Goal: Task Accomplishment & Management: Use online tool/utility

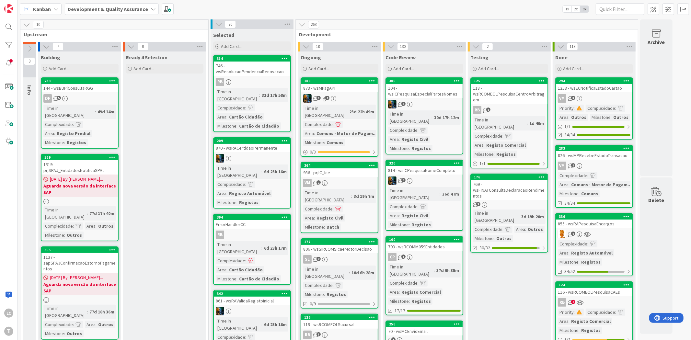
click at [160, 58] on span "Ready 4 Selection" at bounding box center [147, 57] width 42 height 6
click at [508, 180] on div "769 - wsFINATConsultaDeclaracaoRendimentos" at bounding box center [509, 190] width 76 height 20
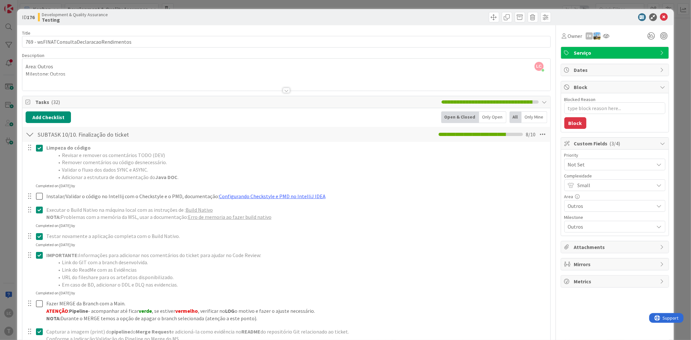
type textarea "x"
click at [662, 18] on icon at bounding box center [665, 17] width 8 height 8
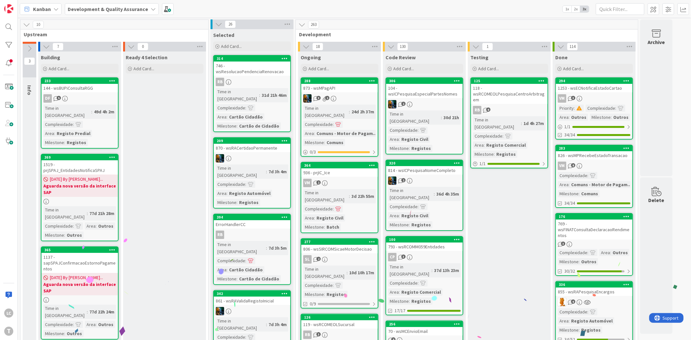
click at [14, 50] on div at bounding box center [8, 45] width 13 height 13
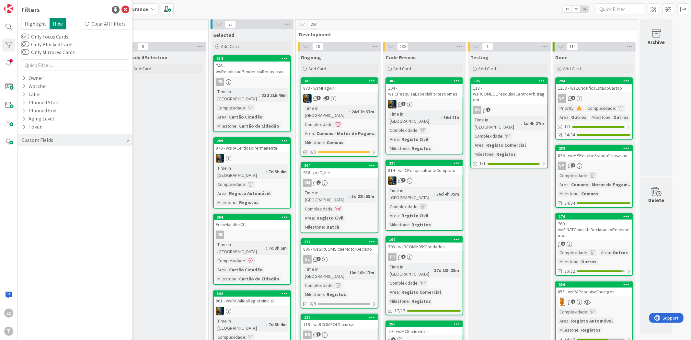
click at [55, 142] on div "Custom Fields" at bounding box center [75, 140] width 115 height 12
click at [53, 156] on div "Priority" at bounding box center [75, 153] width 115 height 8
click at [47, 162] on span "Critical" at bounding box center [42, 163] width 24 height 8
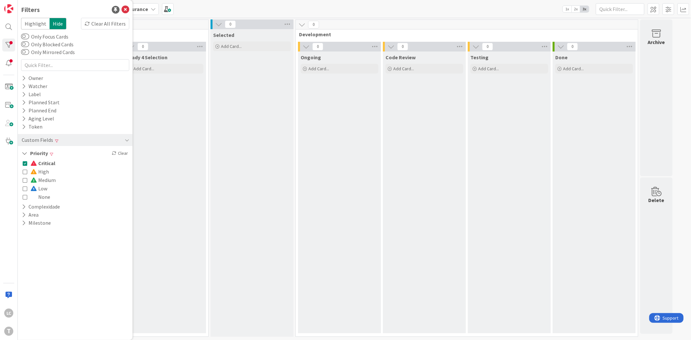
click at [47, 162] on span "Critical" at bounding box center [42, 163] width 25 height 8
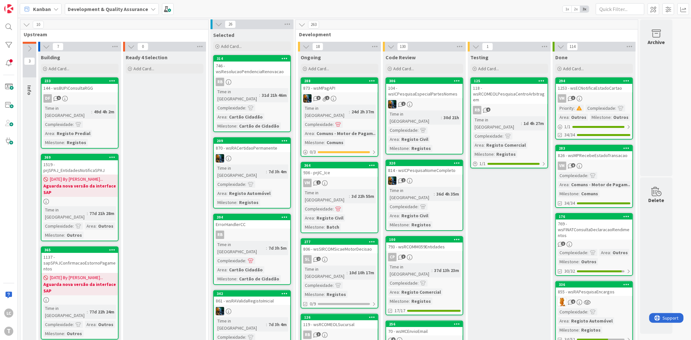
drag, startPoint x: 161, startPoint y: 133, endPoint x: 228, endPoint y: 13, distance: 137.7
click at [13, 28] on div at bounding box center [8, 26] width 13 height 13
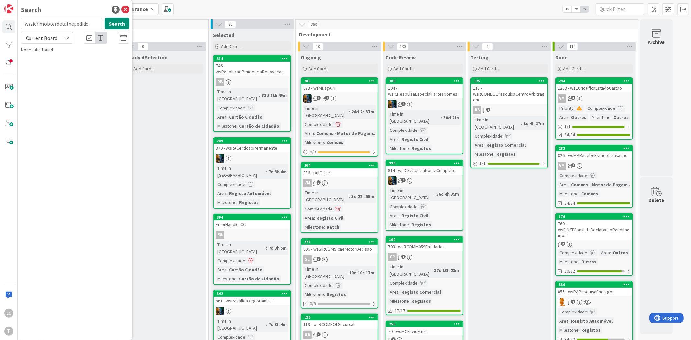
type input "wssicrimobterdetalhepedido"
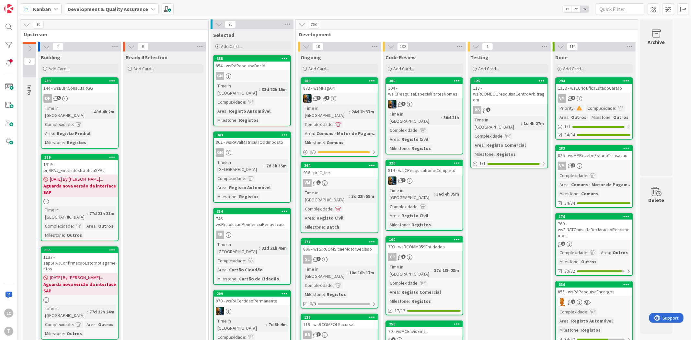
click at [5, 30] on div at bounding box center [8, 26] width 13 height 13
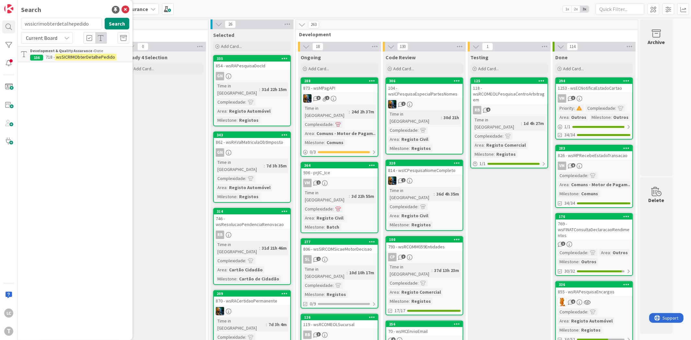
click at [55, 21] on input "wssicrimobterdetalhepedido" at bounding box center [61, 24] width 81 height 12
click at [85, 24] on input "wssirppesquisapredioeo" at bounding box center [61, 24] width 81 height 12
click at [85, 26] on input "wssirppesquisapredio" at bounding box center [61, 24] width 81 height 12
click at [80, 24] on input "wssirppesquisapre" at bounding box center [61, 24] width 81 height 12
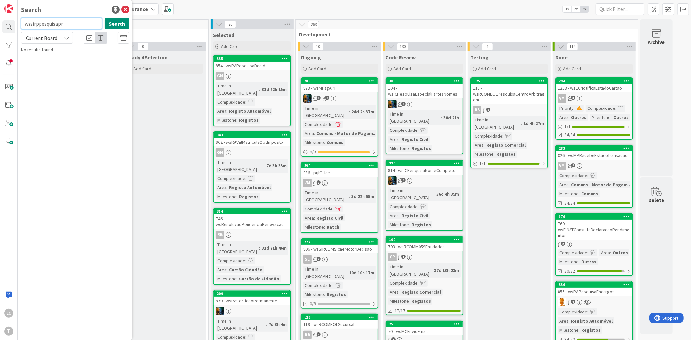
click at [77, 24] on input "wssirppesquisapr" at bounding box center [61, 24] width 81 height 12
paste input "edioeo"
drag, startPoint x: 30, startPoint y: 24, endPoint x: 5, endPoint y: 27, distance: 25.4
click at [5, 27] on div "LC T Search wssirppesquisapredioeo Search Current Board No results found." at bounding box center [9, 170] width 18 height 340
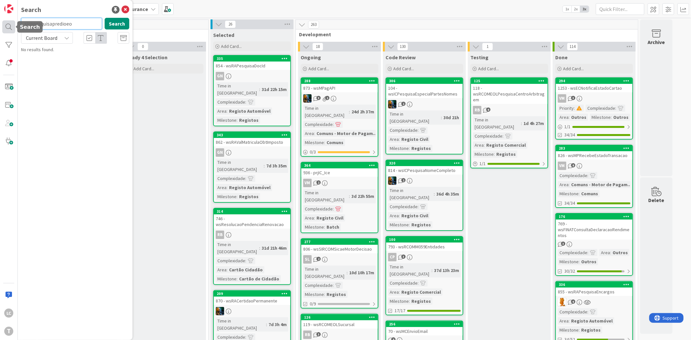
drag, startPoint x: 31, startPoint y: 23, endPoint x: 11, endPoint y: 24, distance: 20.4
click at [11, 24] on div "LC T Search sirppesquisapredioeo Search Current Board No results found." at bounding box center [9, 170] width 18 height 340
drag, startPoint x: 43, startPoint y: 24, endPoint x: 1, endPoint y: 24, distance: 42.1
click at [1, 24] on div "LC T Search pesquisapredioeo Search Current Board No results found." at bounding box center [9, 170] width 18 height 340
click at [49, 26] on input "predioeo" at bounding box center [61, 24] width 81 height 12
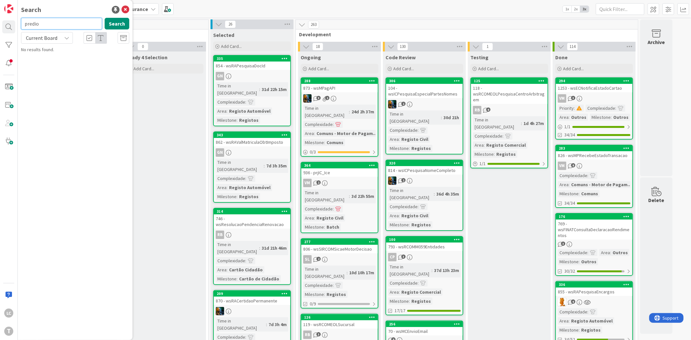
type input "predio"
click at [52, 26] on input "predio" at bounding box center [61, 24] width 81 height 12
click at [127, 9] on icon at bounding box center [126, 10] width 8 height 8
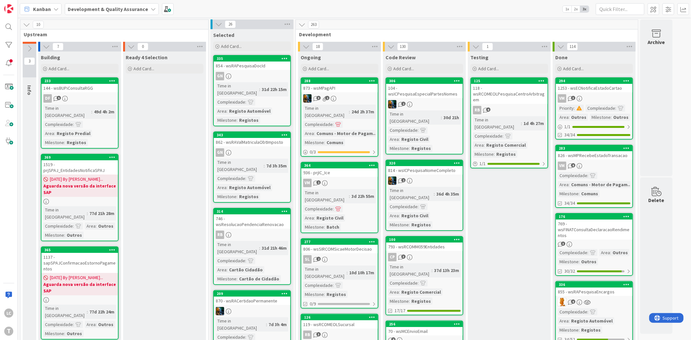
drag, startPoint x: 188, startPoint y: 11, endPoint x: 188, endPoint y: 7, distance: 4.2
click at [188, 11] on div "Kanban Development & Quality Assurance 1x 2x 3x" at bounding box center [355, 9] width 674 height 18
click at [10, 23] on div at bounding box center [8, 26] width 13 height 13
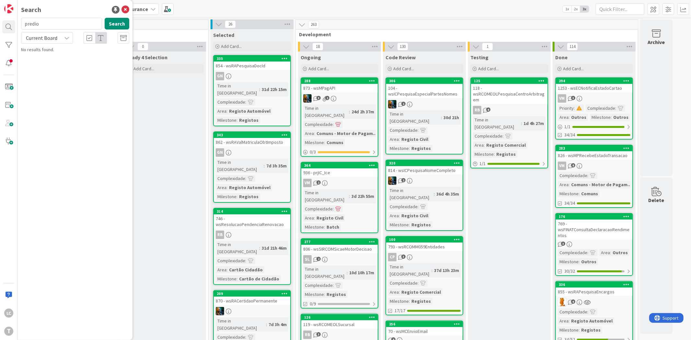
click at [43, 19] on input "predio" at bounding box center [61, 24] width 81 height 12
type input "wssirppesquisapredioeo"
click at [65, 24] on input "wssirppesquisapredioeo" at bounding box center [61, 24] width 81 height 12
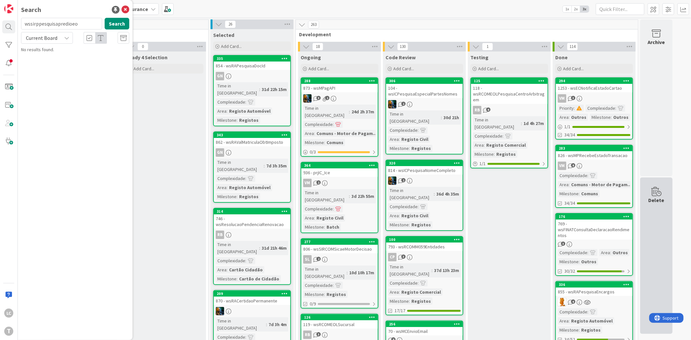
click at [651, 232] on div "Delete" at bounding box center [656, 256] width 32 height 157
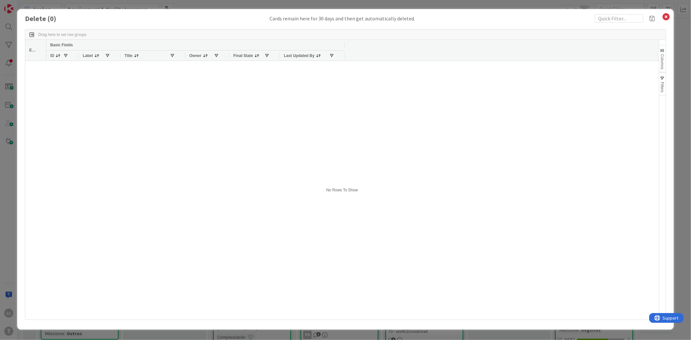
click at [669, 17] on icon at bounding box center [667, 16] width 8 height 9
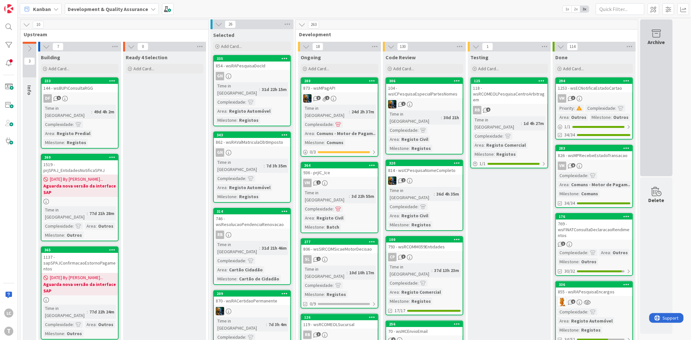
click at [652, 115] on div "Archive" at bounding box center [656, 97] width 32 height 157
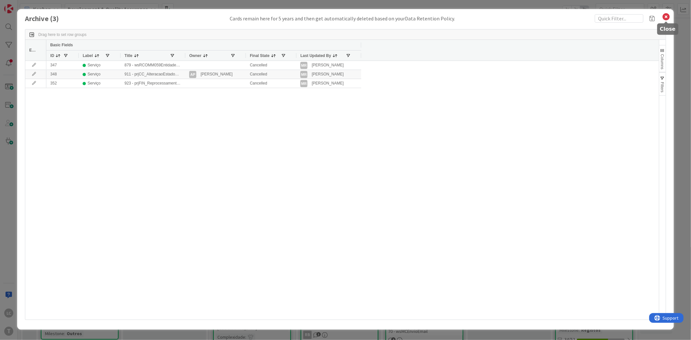
click at [665, 17] on icon at bounding box center [667, 16] width 8 height 9
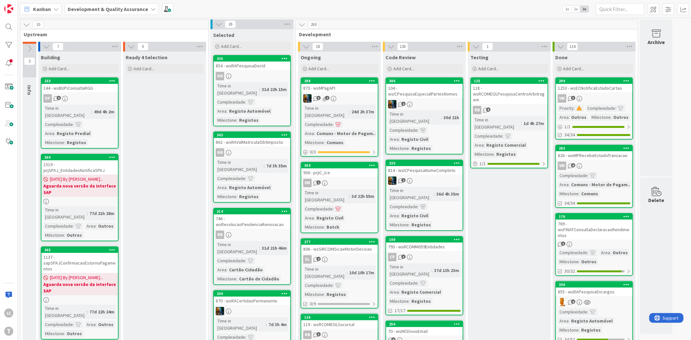
click at [9, 333] on div "T" at bounding box center [8, 331] width 9 height 9
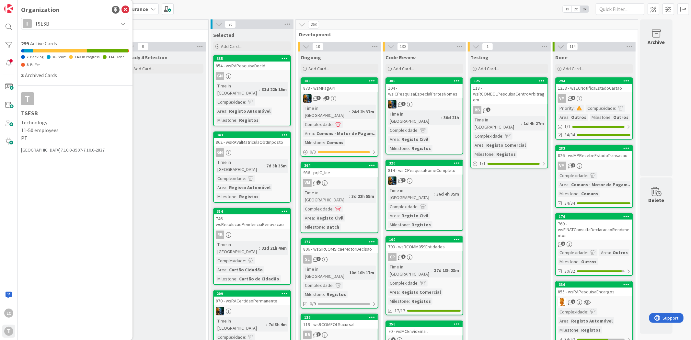
click at [99, 18] on div "T TSESB" at bounding box center [75, 24] width 108 height 12
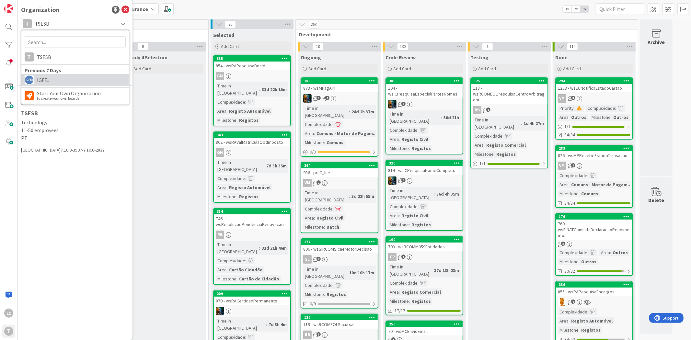
click at [62, 78] on span "IGFEJ" at bounding box center [81, 80] width 89 height 10
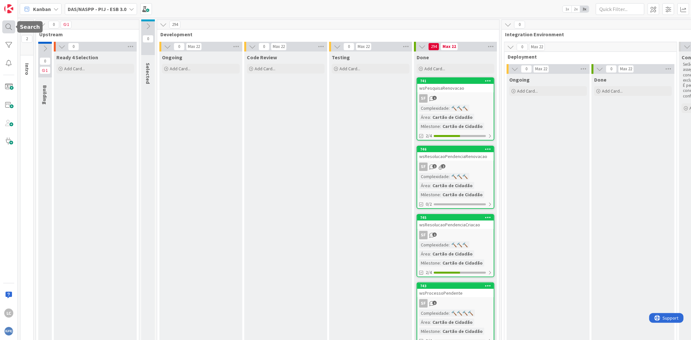
click at [10, 27] on div at bounding box center [8, 26] width 13 height 13
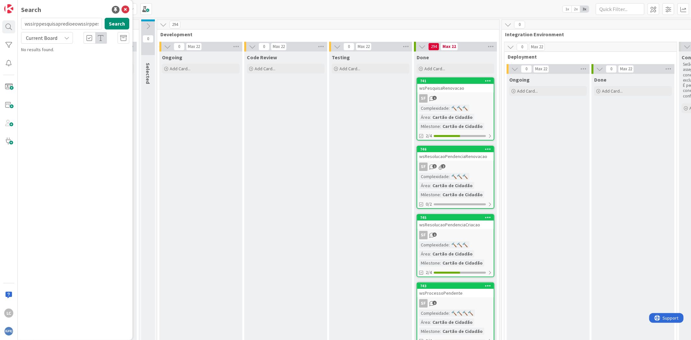
scroll to position [0, 31]
click at [65, 25] on input "wssirppesquisapredioeowssirppesquisapredioeo" at bounding box center [61, 24] width 81 height 12
drag, startPoint x: 29, startPoint y: 25, endPoint x: 14, endPoint y: 23, distance: 15.3
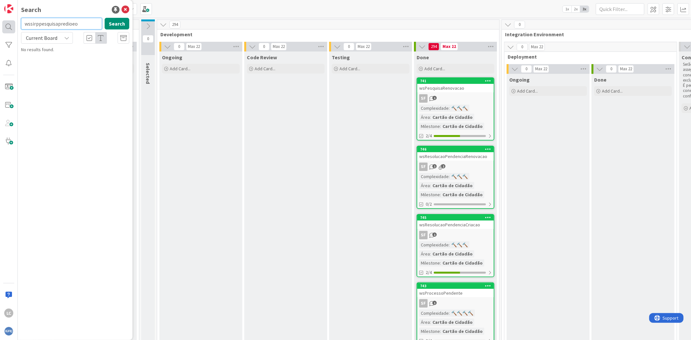
click at [14, 23] on div "LC Search wssirppesquisapredioeo Search Current Board No results found." at bounding box center [9, 170] width 18 height 340
type input "sirppesquisapredioeo"
drag, startPoint x: 33, startPoint y: 24, endPoint x: -2, endPoint y: 24, distance: 35.3
click at [0, 24] on html "LC Search sirppesquisapredioeo Search Current Board No results found. Kanban DA…" at bounding box center [345, 170] width 691 height 340
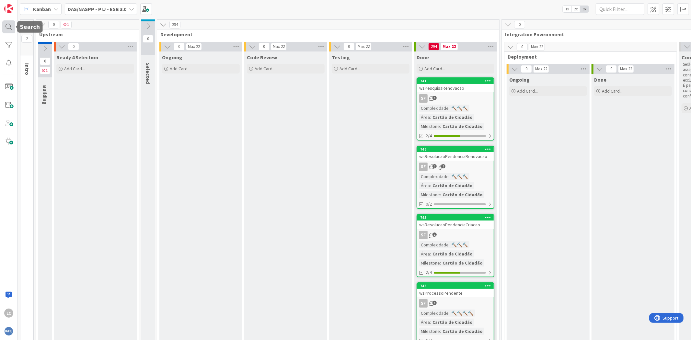
click at [5, 27] on div at bounding box center [8, 26] width 13 height 13
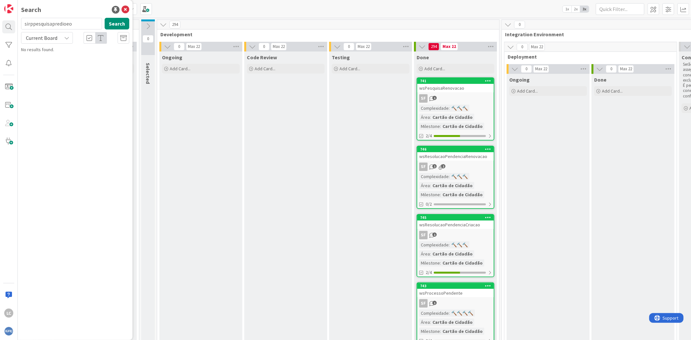
click at [37, 27] on input "sirppesquisapredioeo" at bounding box center [61, 24] width 81 height 12
click at [92, 25] on input "sirppesquisapredioeo" at bounding box center [61, 24] width 81 height 12
click at [80, 24] on input "sirppesquisapredioeo" at bounding box center [61, 24] width 81 height 12
click at [87, 24] on input "sirppesquisapredio" at bounding box center [61, 24] width 81 height 12
type input "sirppesquisapredi"
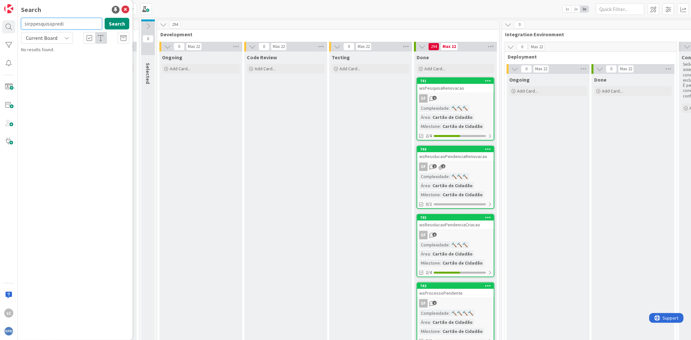
click at [81, 22] on input "sirppesquisapredi" at bounding box center [61, 24] width 81 height 12
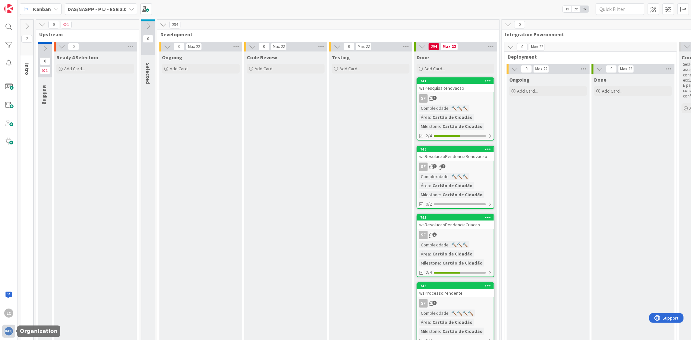
click at [8, 331] on img at bounding box center [8, 331] width 9 height 9
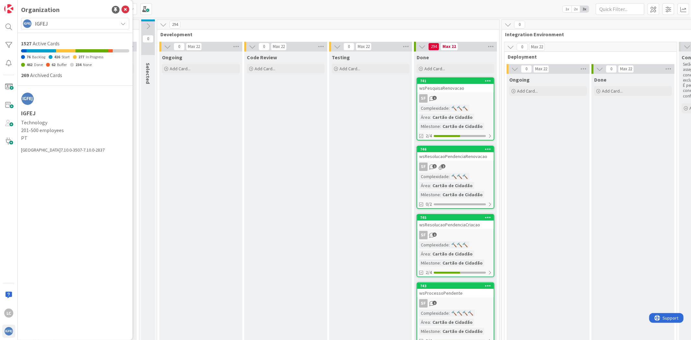
click at [48, 24] on span "IGFEJ" at bounding box center [75, 23] width 80 height 9
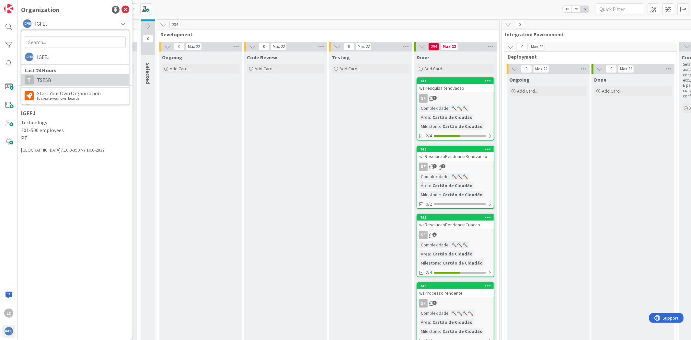
click at [63, 83] on span "TSESB" at bounding box center [81, 80] width 89 height 10
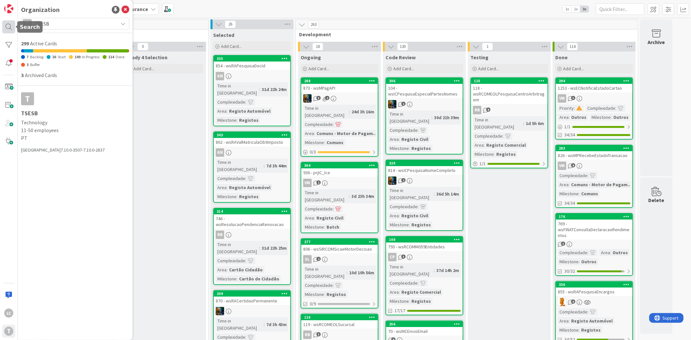
click at [15, 27] on div at bounding box center [8, 26] width 13 height 13
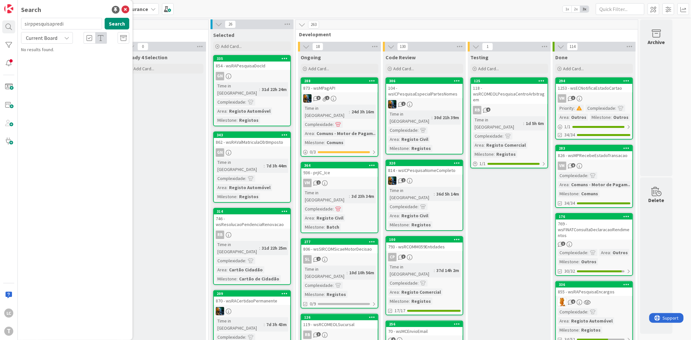
click at [49, 25] on input "sirppesquisapredi" at bounding box center [61, 24] width 81 height 12
drag, startPoint x: 29, startPoint y: 23, endPoint x: 23, endPoint y: 23, distance: 6.5
click at [23, 23] on input "wssirppesquisapredio" at bounding box center [61, 24] width 81 height 12
click at [75, 23] on input "sirppesquisapredio" at bounding box center [61, 24] width 81 height 12
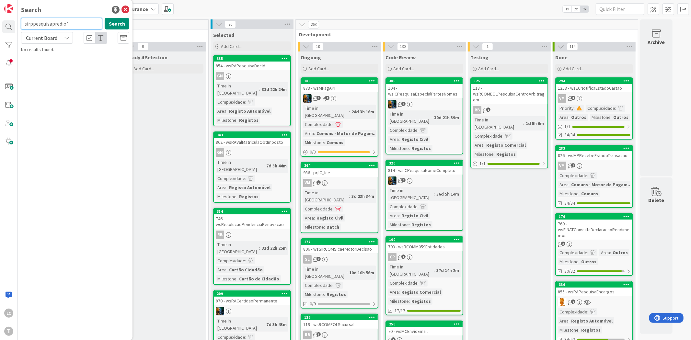
click at [25, 25] on input "sirppesquisapredio*" at bounding box center [61, 24] width 81 height 12
click at [78, 26] on input "*sirppesquisapredio*" at bounding box center [61, 24] width 81 height 12
click at [26, 22] on input "*sirppesquisapredio" at bounding box center [61, 24] width 81 height 12
type input "sirppesquisapredio"
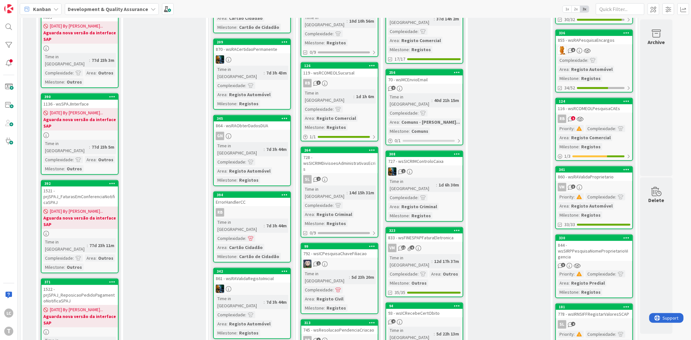
scroll to position [487, 0]
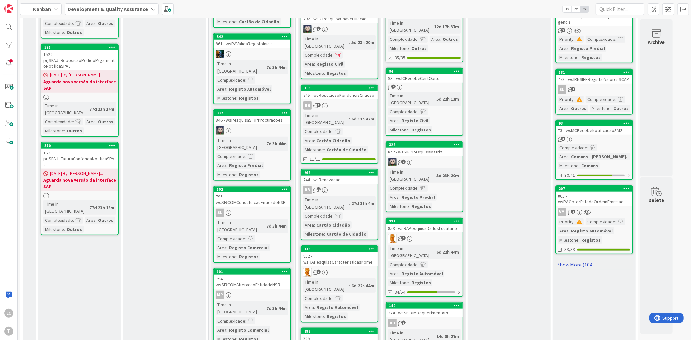
click at [587, 260] on link "Show More (104)" at bounding box center [595, 265] width 78 height 10
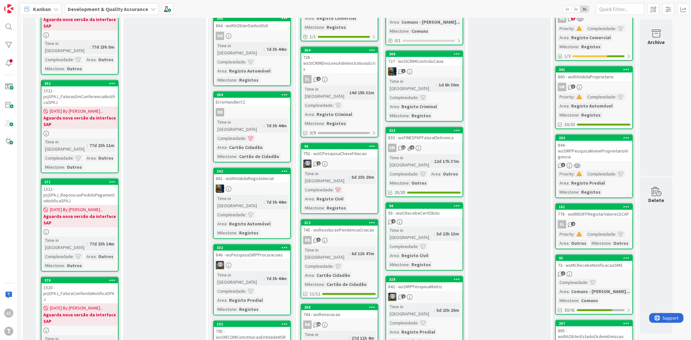
scroll to position [307, 0]
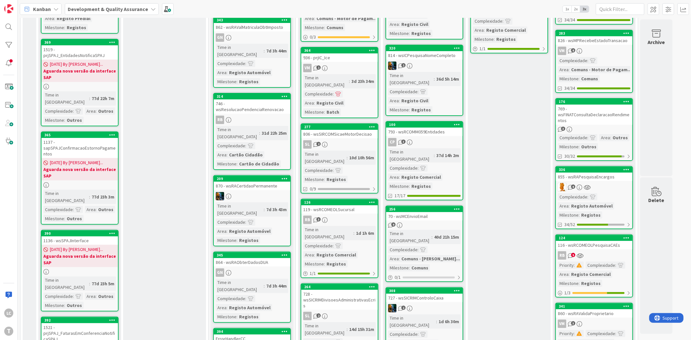
scroll to position [0, 0]
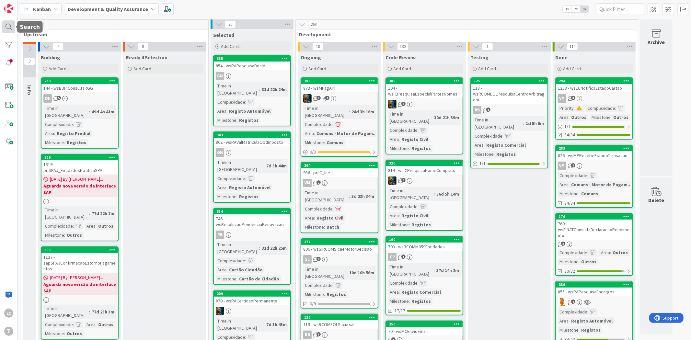
click at [8, 28] on div at bounding box center [8, 26] width 13 height 13
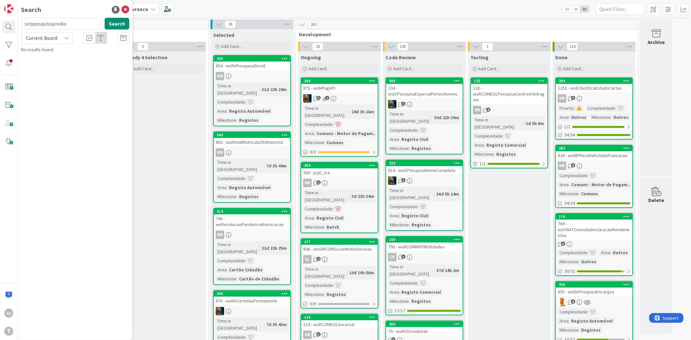
click at [46, 19] on input "sirppesquisapredio" at bounding box center [61, 24] width 81 height 12
click at [75, 21] on input "wsstsmapearcodigo" at bounding box center [61, 24] width 81 height 12
paste input "irnverificaportalfornecedoresreplegal"
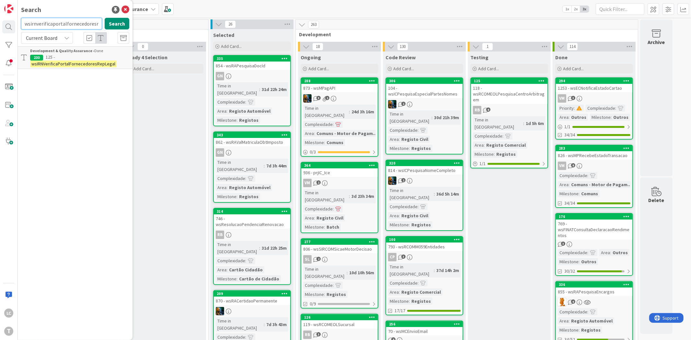
click at [70, 25] on input "wsirnverificaportalfornecedoresreplegal" at bounding box center [61, 24] width 81 height 12
paste input "sicrimrequisicaoctm"
type input "wssicrimrequisicaoctm"
